Goal: Find specific page/section: Find specific page/section

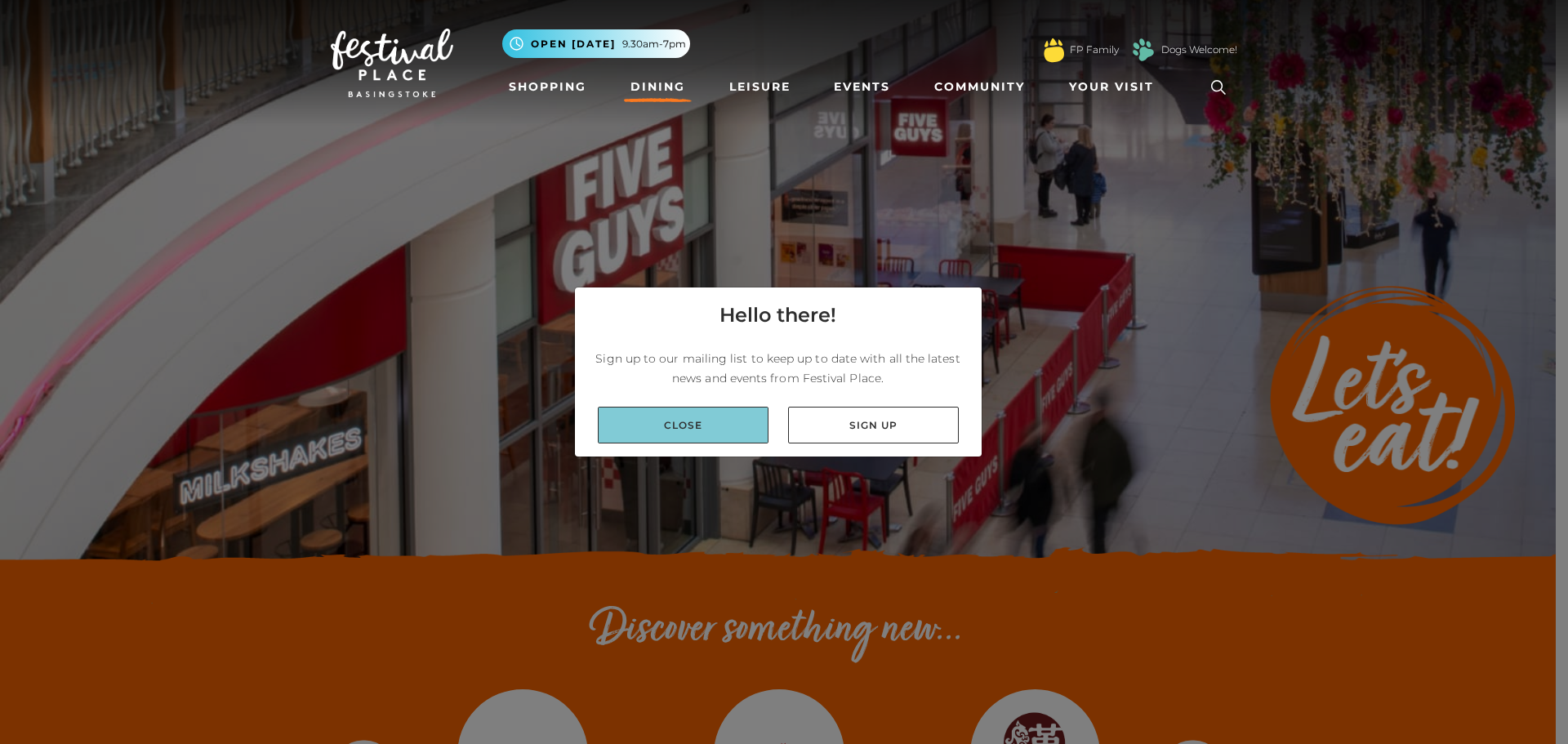
click at [748, 427] on link "Close" at bounding box center [683, 425] width 171 height 37
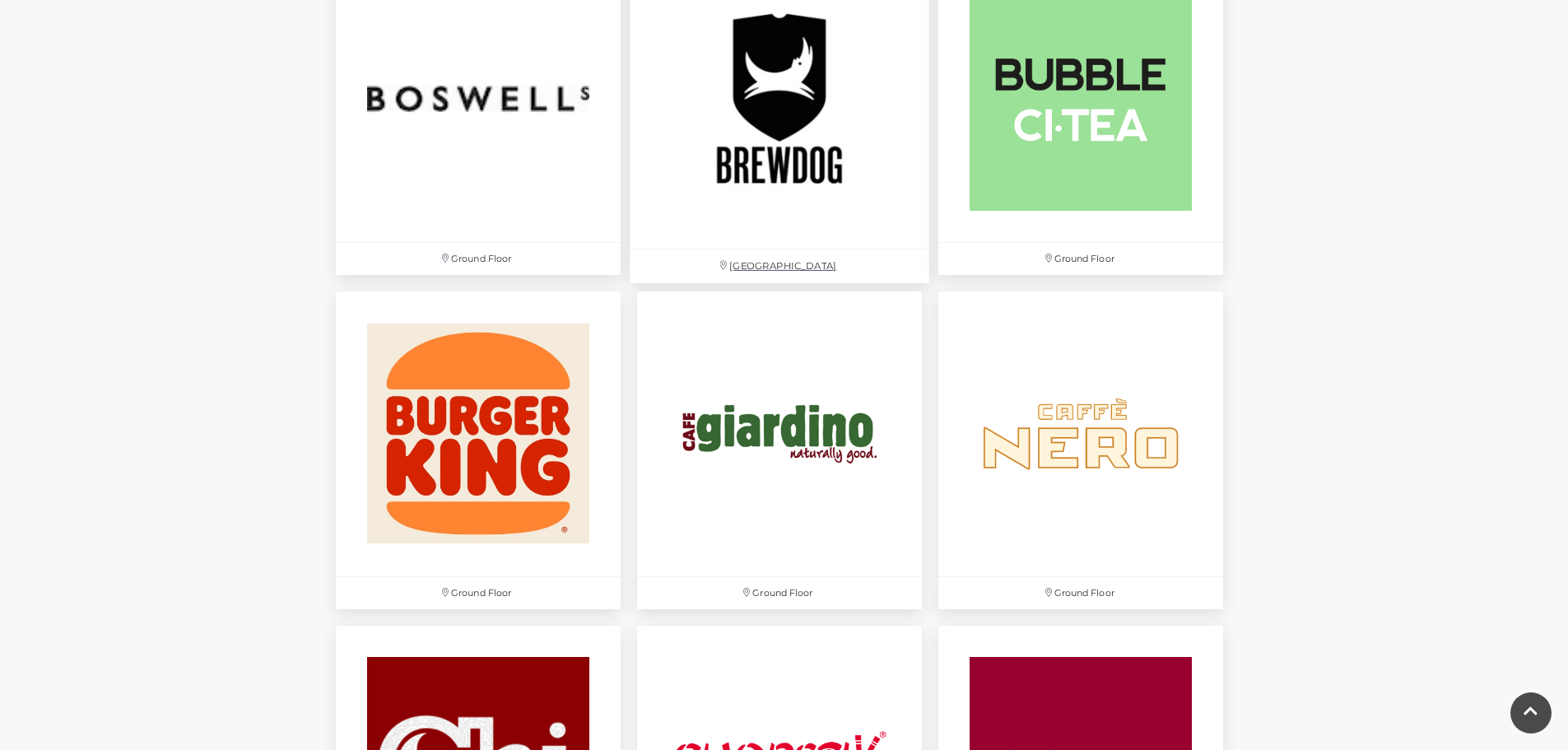
scroll to position [1317, 0]
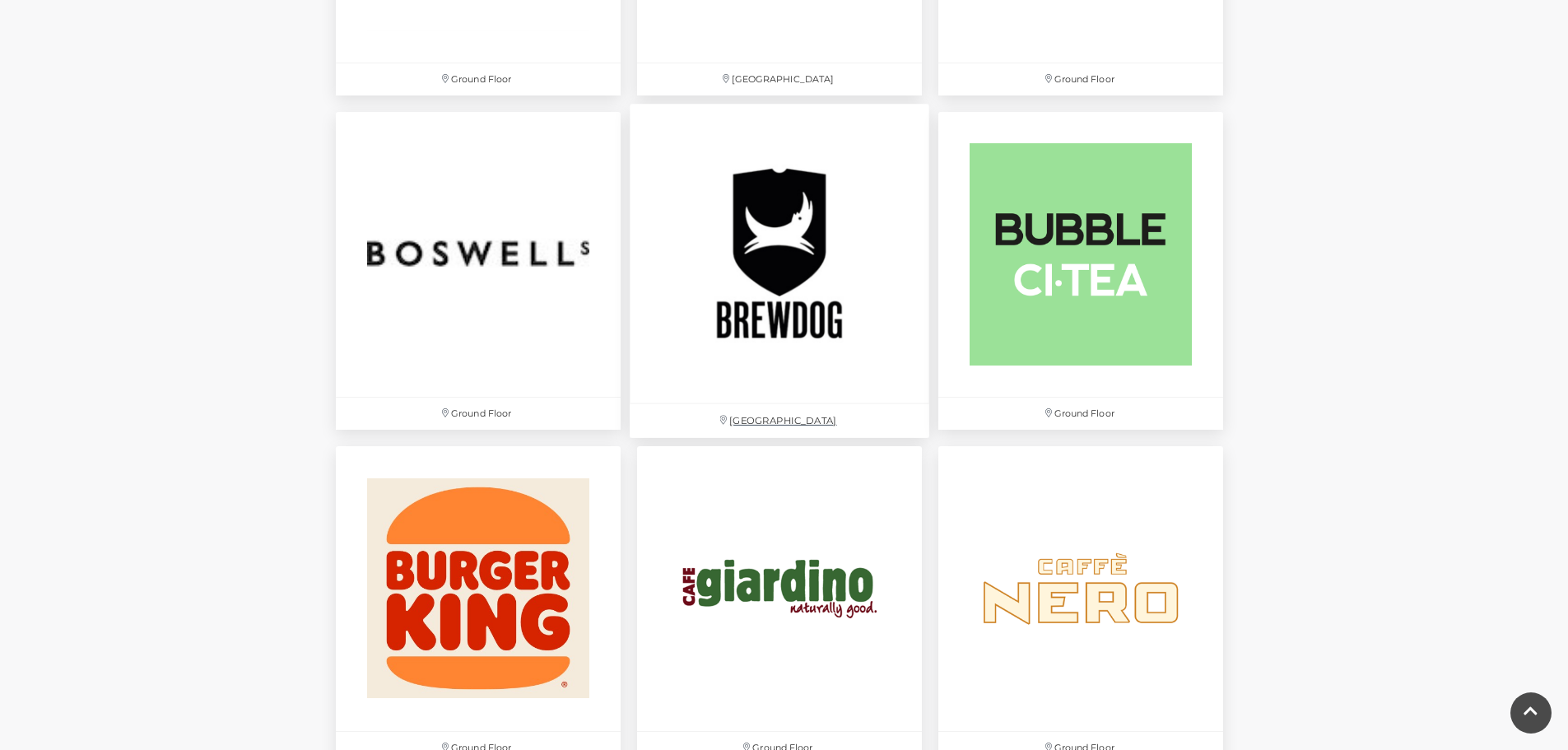
click at [776, 236] on img at bounding box center [779, 253] width 300 height 300
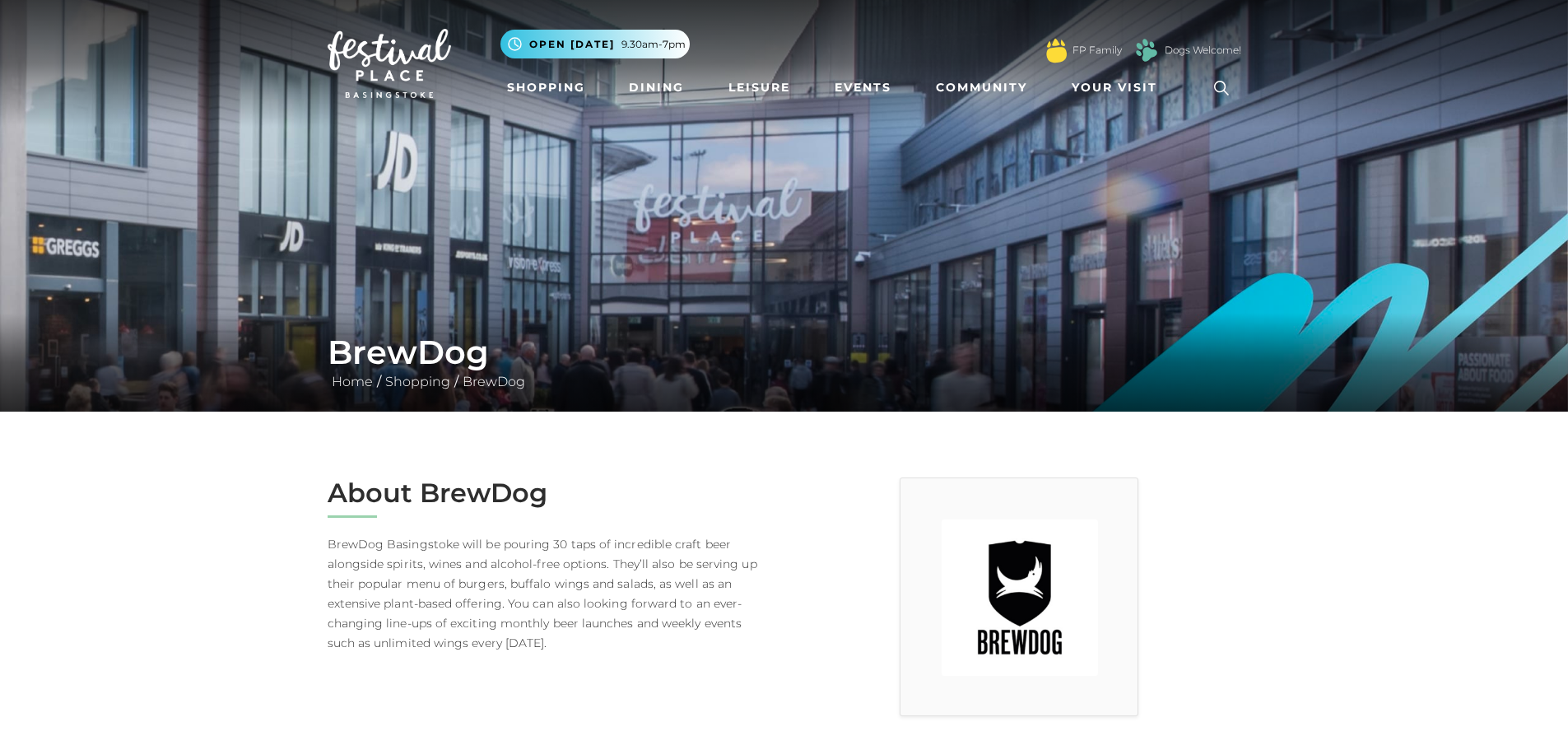
click at [1026, 590] on img at bounding box center [1019, 597] width 156 height 156
click at [489, 553] on p "BrewDog Basingstoke will be pouring 30 taps of incredible craft beer alongside …" at bounding box center [550, 593] width 444 height 118
click at [487, 384] on link "BrewDog" at bounding box center [493, 381] width 71 height 16
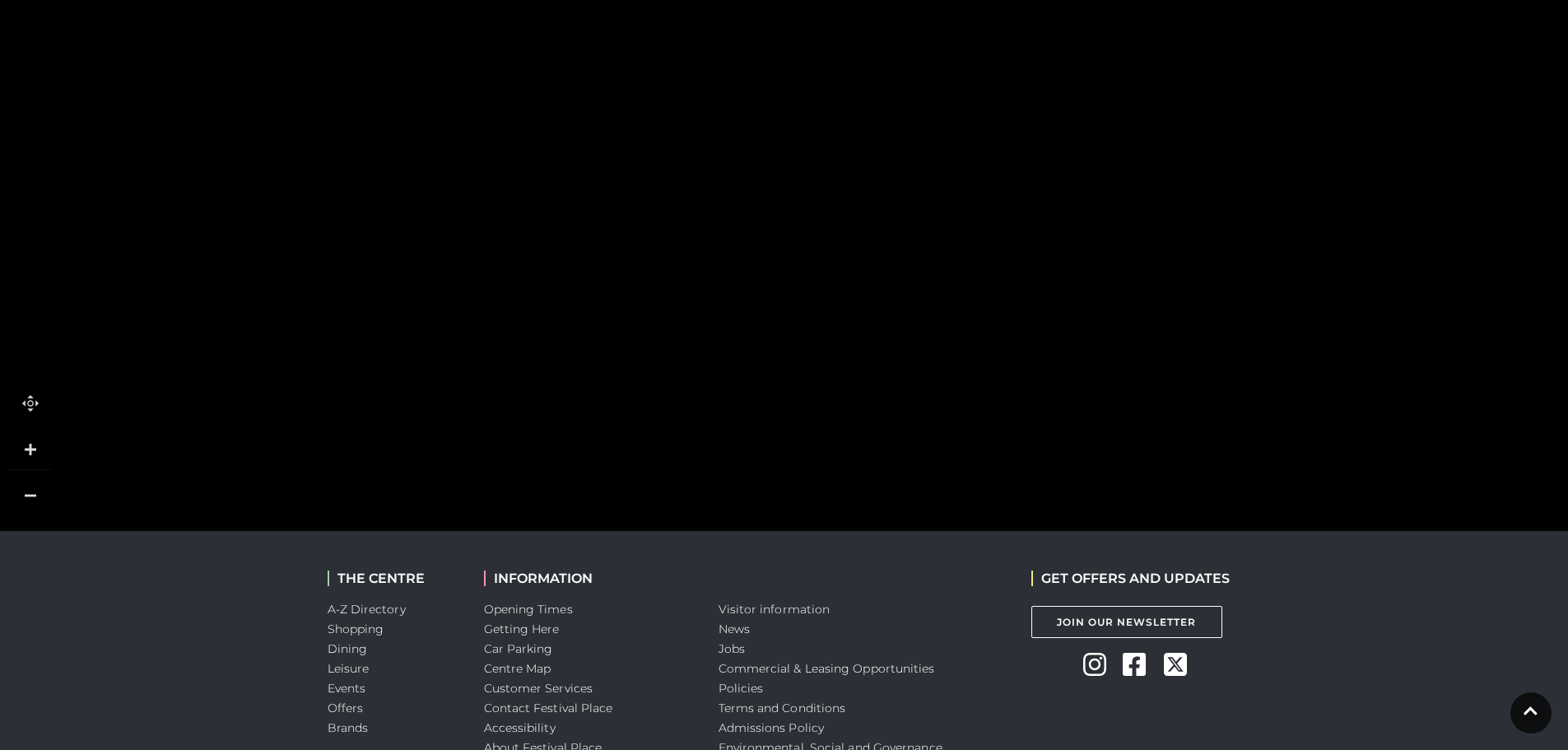
scroll to position [1153, 0]
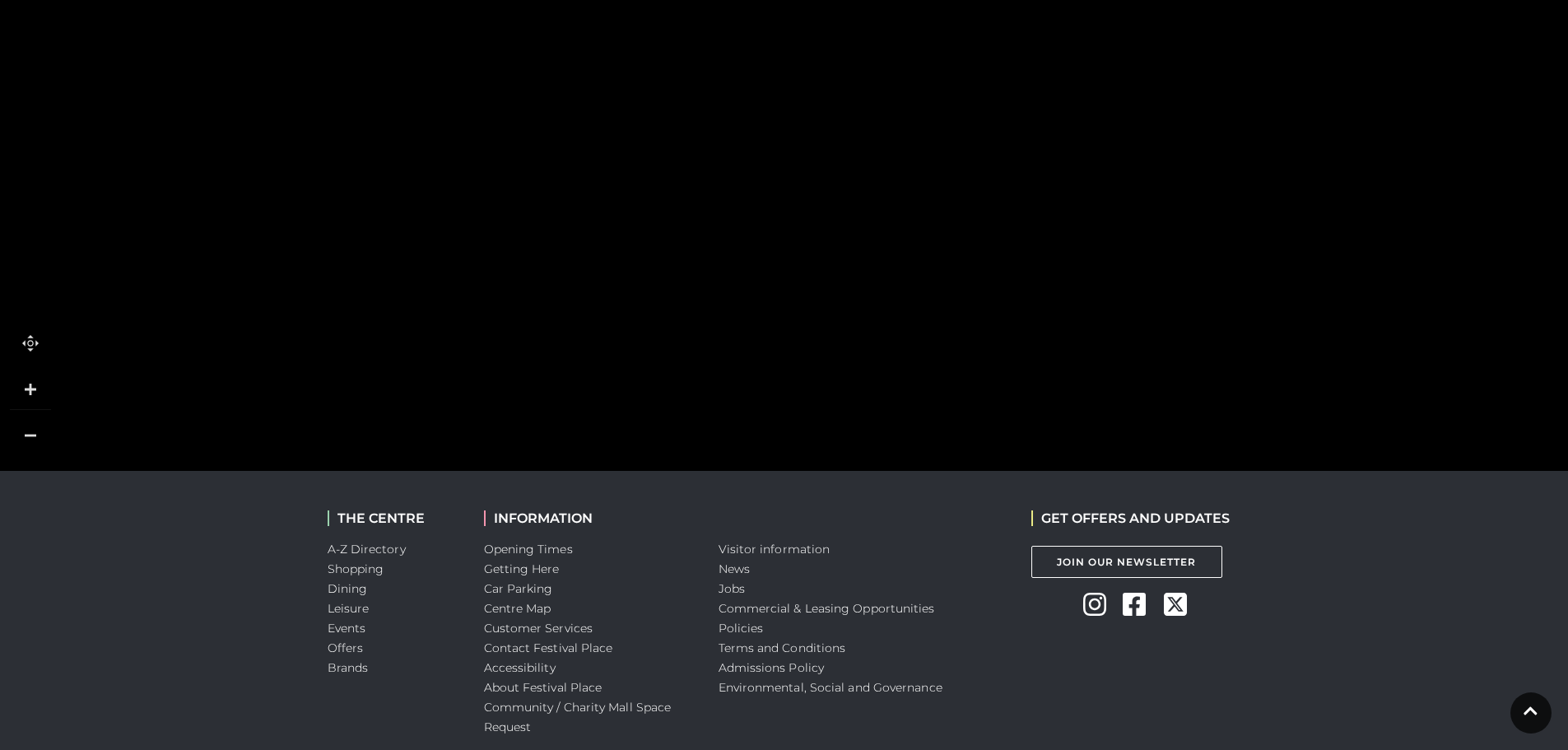
click at [1038, 184] on rect at bounding box center [1014, 176] width 155 height 78
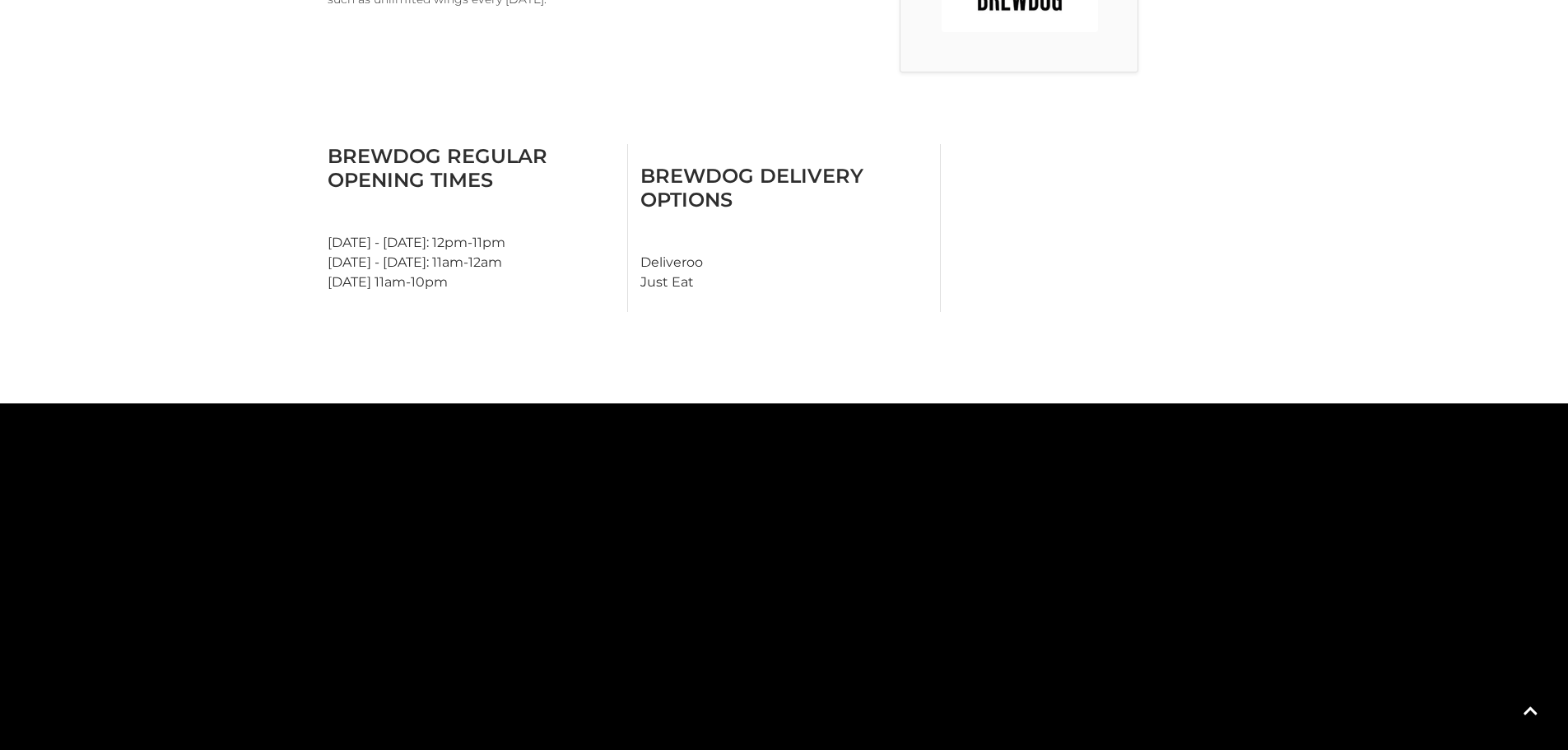
scroll to position [411, 0]
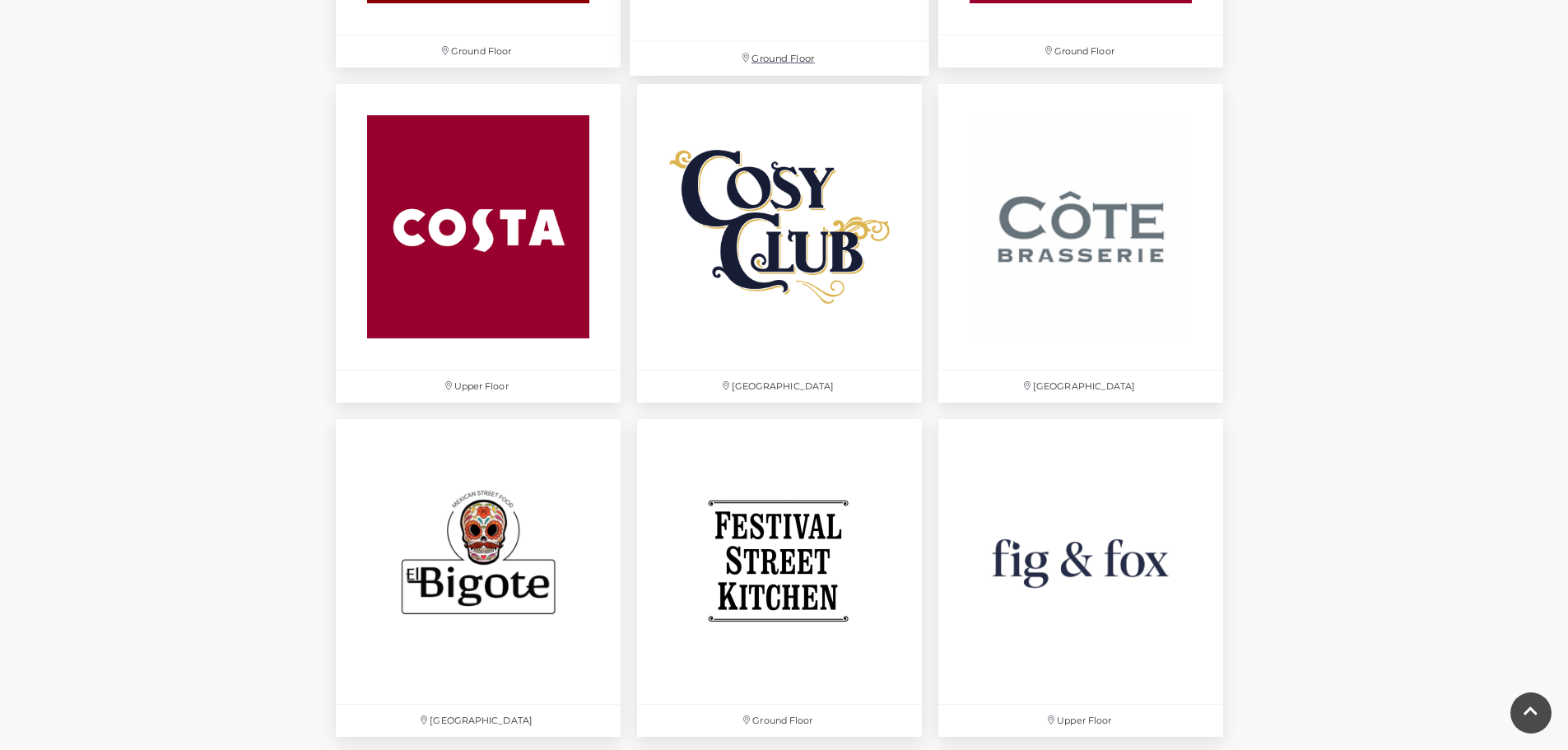
scroll to position [2141, 0]
